Goal: Book appointment/travel/reservation

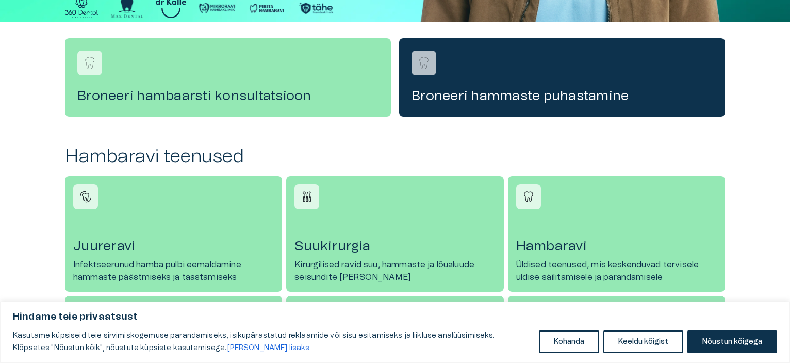
scroll to position [413, 0]
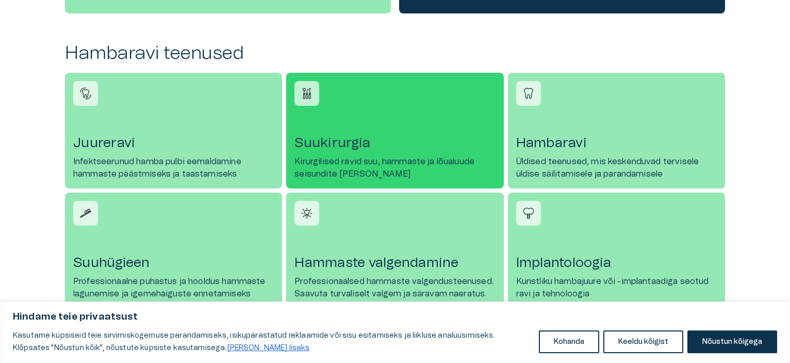
click at [323, 141] on font "Suukirurgia" at bounding box center [333, 142] width 76 height 13
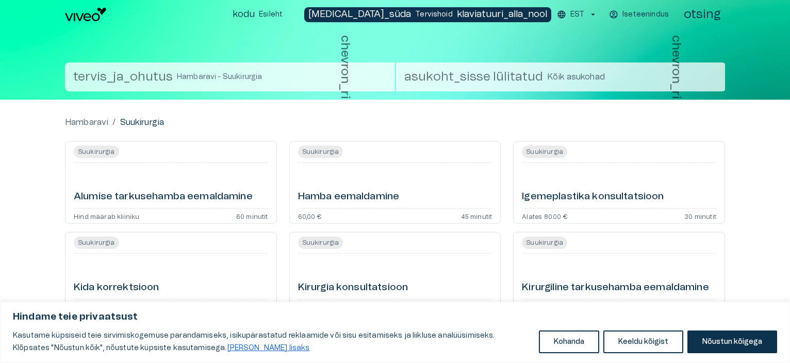
click at [320, 192] on font "Hamba eemaldamine" at bounding box center [349, 196] width 102 height 10
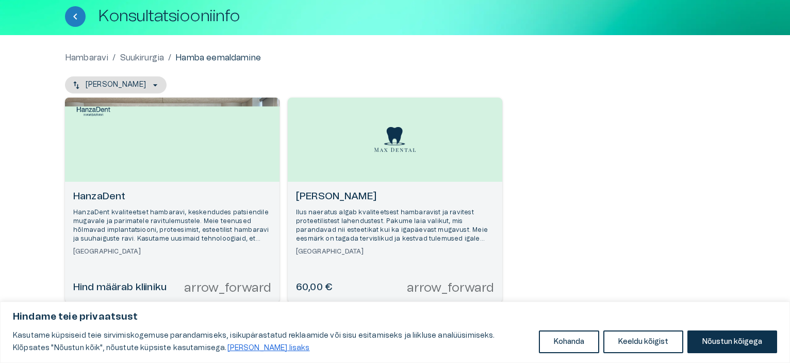
scroll to position [71, 0]
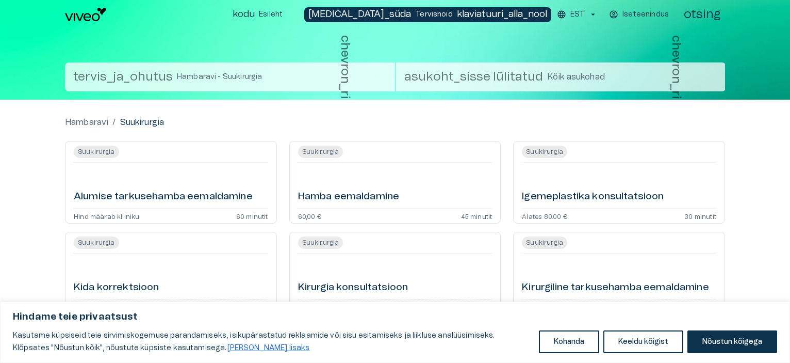
click at [444, 75] on font "asukoht_sisse lülitatud" at bounding box center [473, 77] width 139 height 12
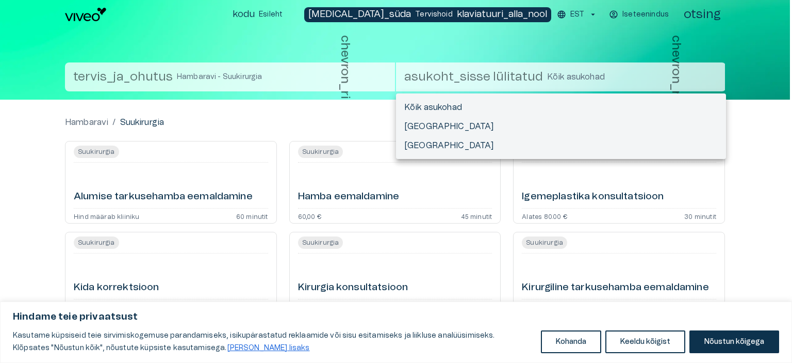
click at [444, 75] on div at bounding box center [396, 181] width 792 height 363
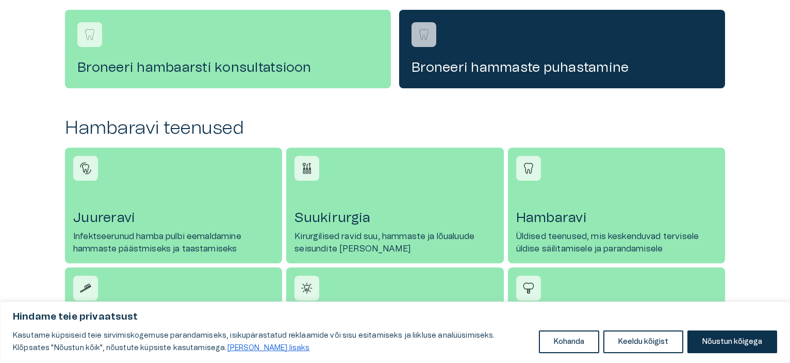
scroll to position [206, 0]
